Goal: Information Seeking & Learning: Learn about a topic

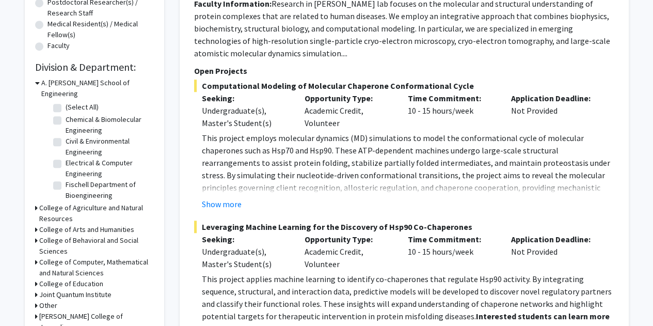
scroll to position [258, 0]
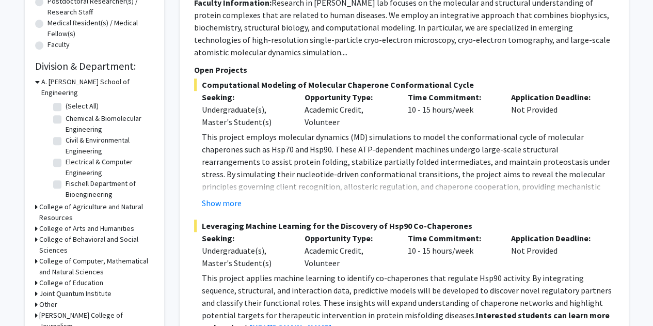
click at [35, 201] on icon at bounding box center [36, 206] width 3 height 11
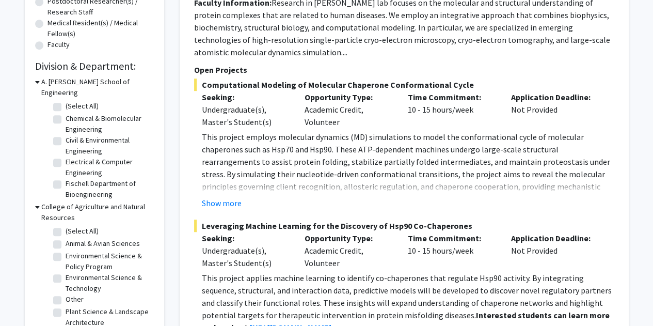
click at [66, 226] on label "(Select All)" at bounding box center [82, 231] width 33 height 11
click at [66, 226] on input "(Select All)" at bounding box center [69, 229] width 7 height 7
checkbox input "true"
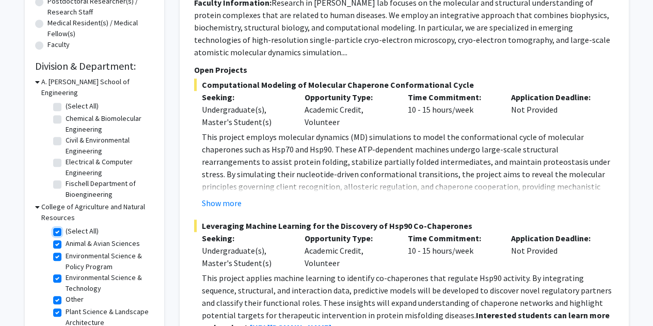
checkbox input "true"
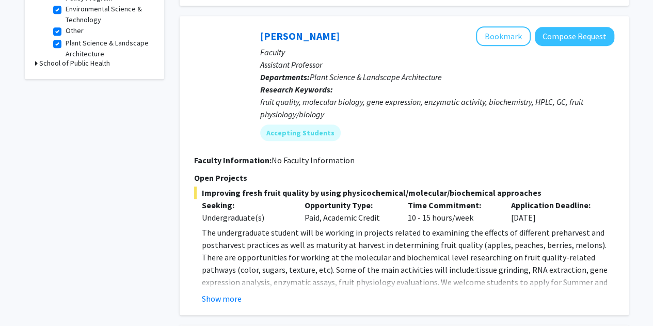
scroll to position [413, 0]
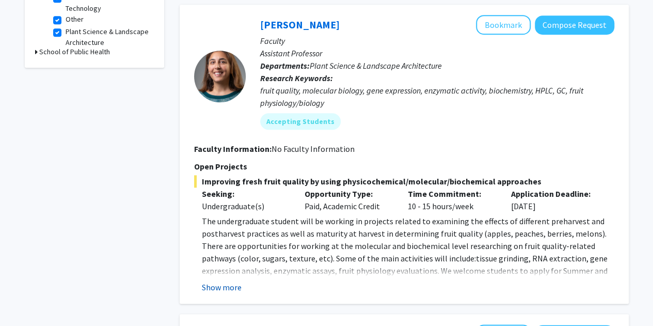
click at [236, 289] on button "Show more" at bounding box center [222, 287] width 40 height 12
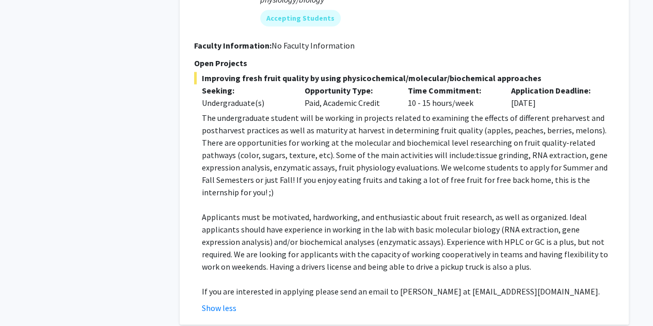
scroll to position [568, 0]
